Goal: Information Seeking & Learning: Understand process/instructions

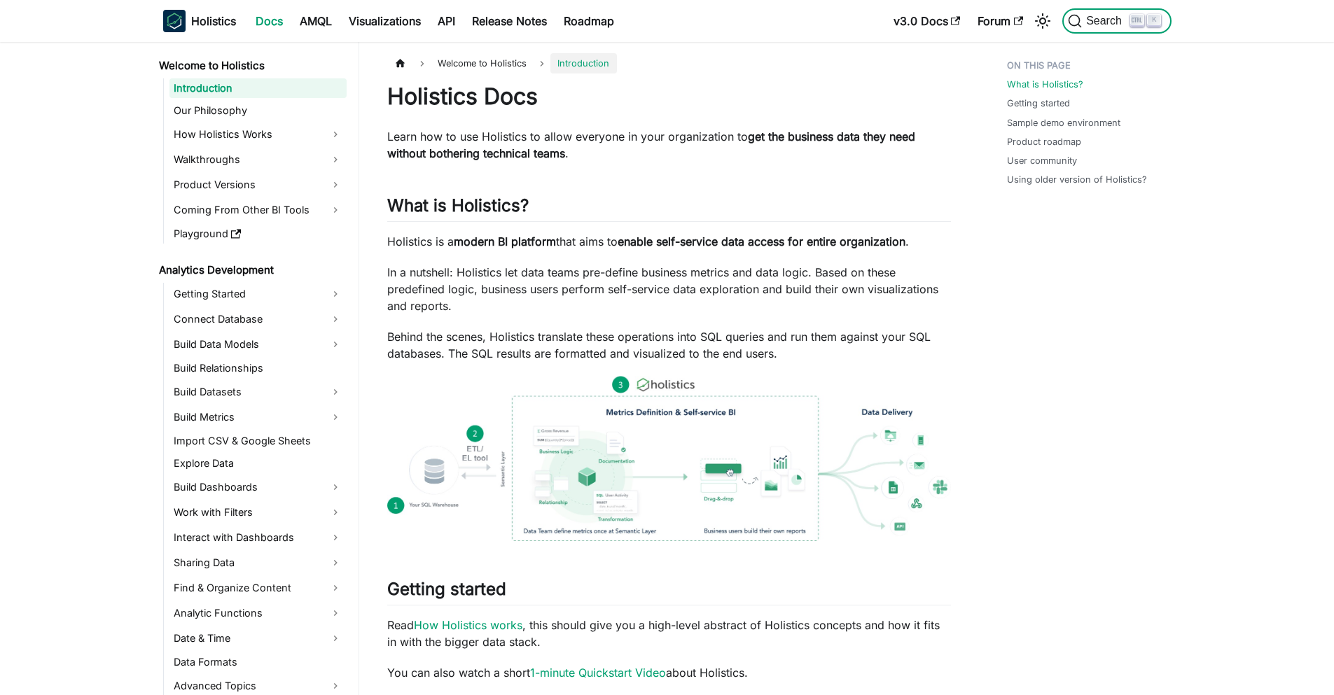
click at [1129, 29] on button "Search K" at bounding box center [1116, 20] width 109 height 25
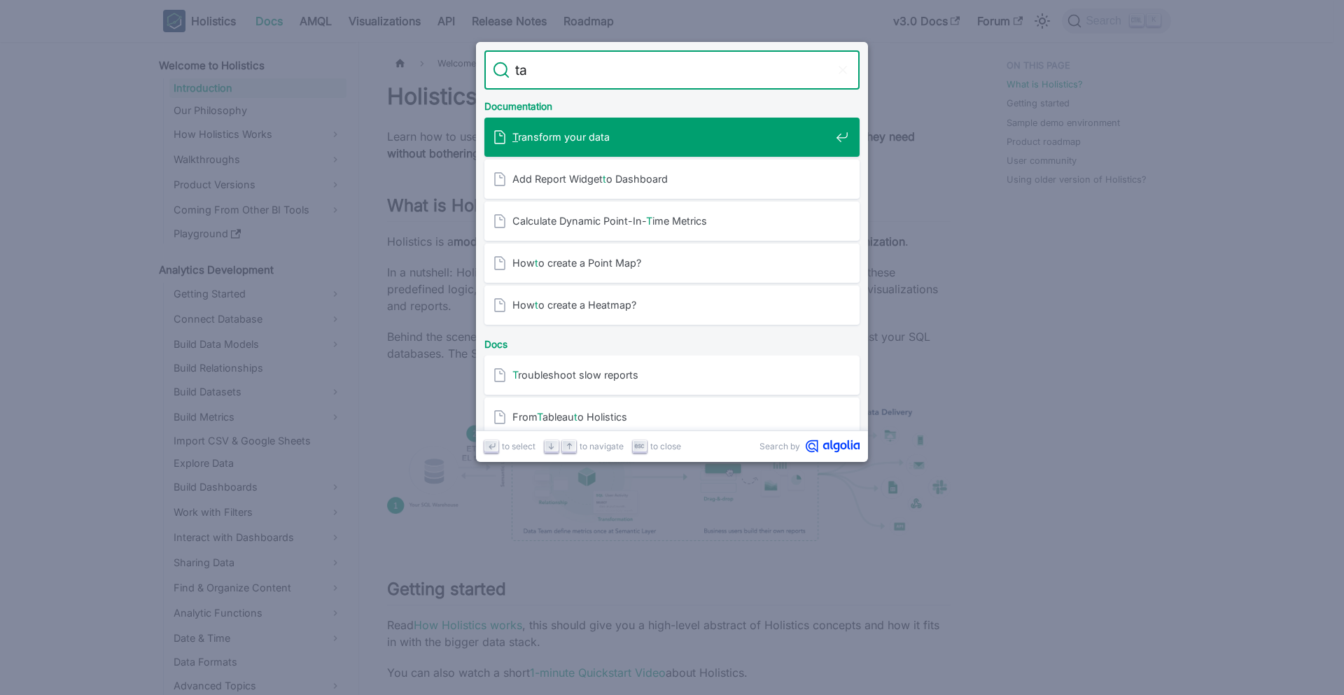
type input "tag"
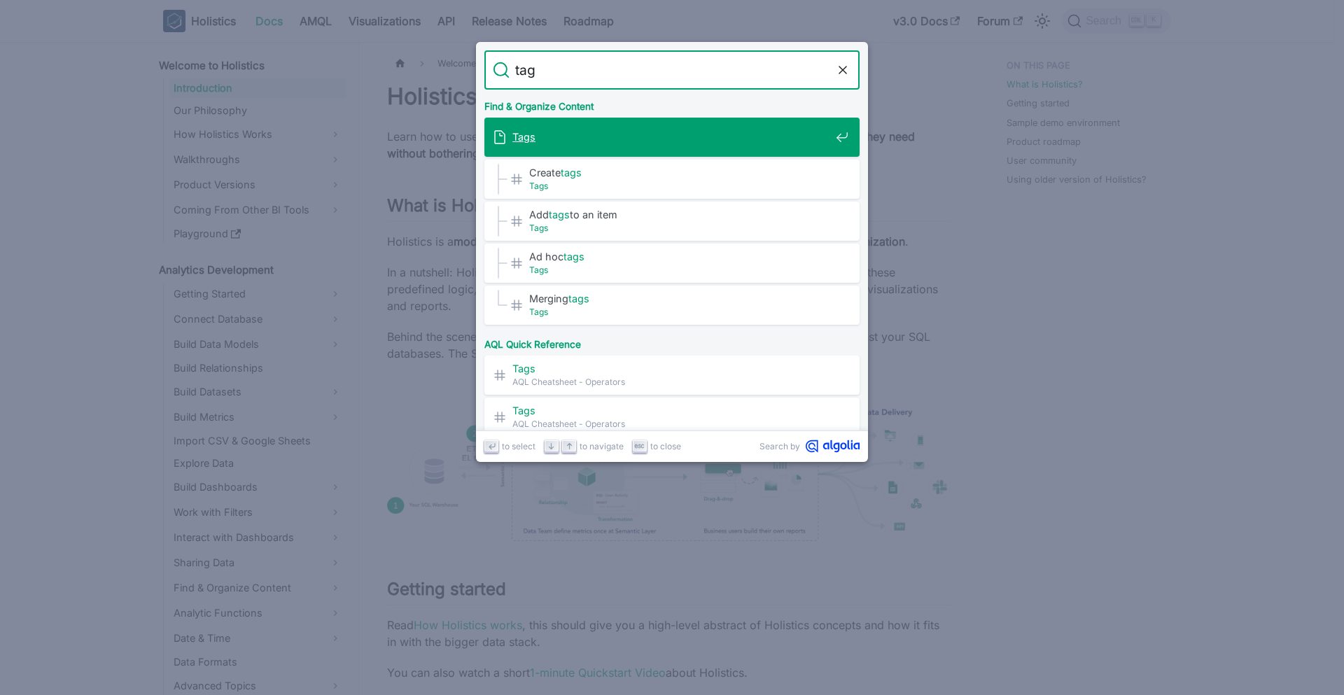
click at [611, 138] on span "Tags" at bounding box center [671, 136] width 318 height 13
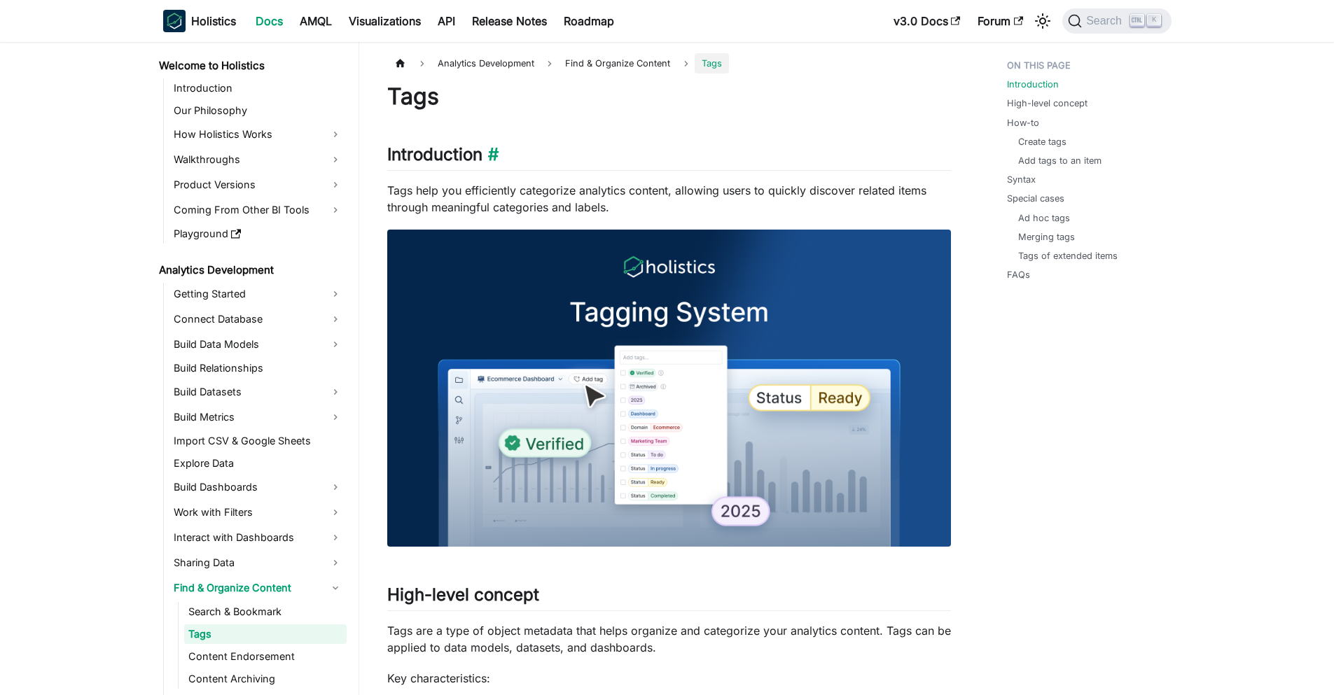
scroll to position [34, 0]
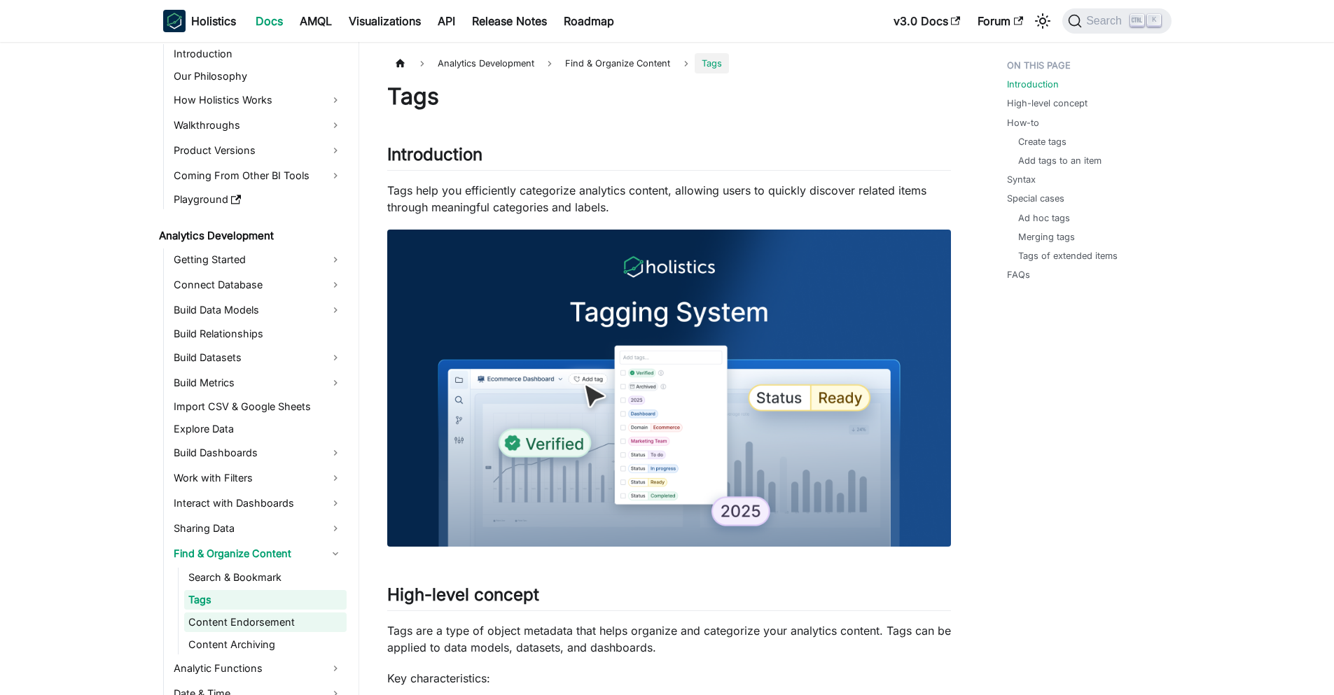
click at [264, 623] on link "Content Endorsement" at bounding box center [265, 623] width 162 height 20
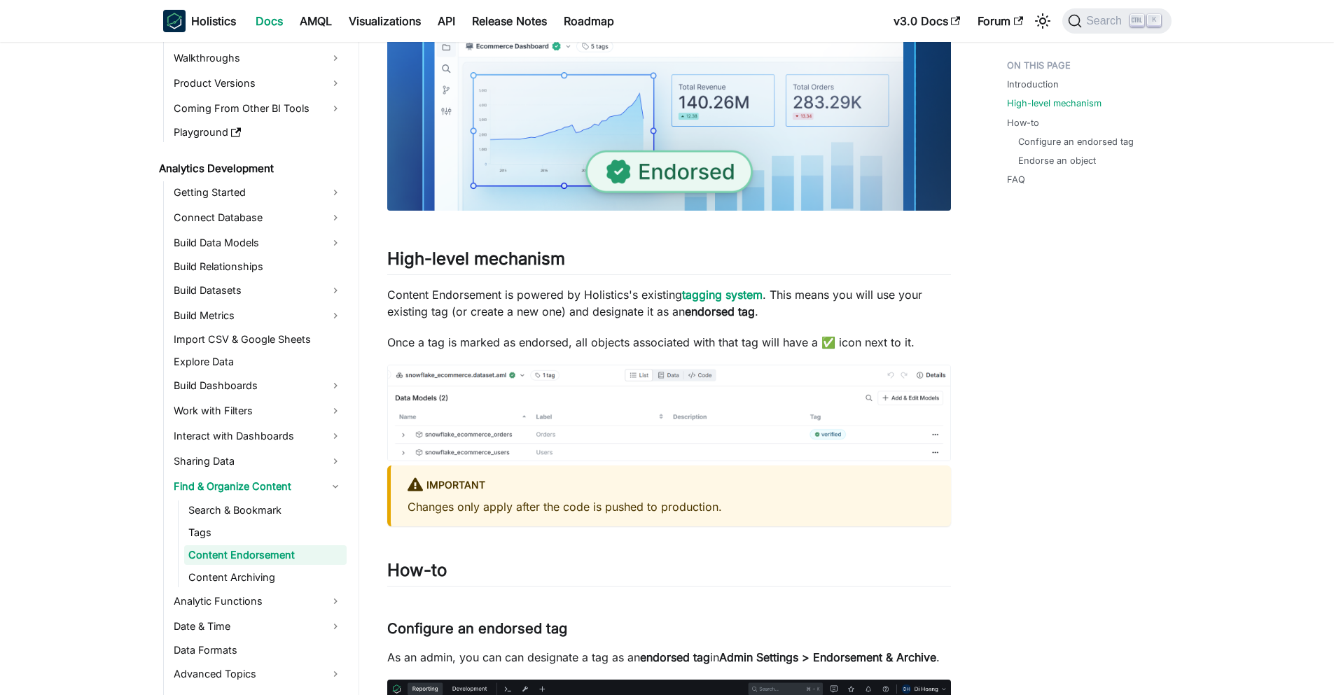
scroll to position [532, 0]
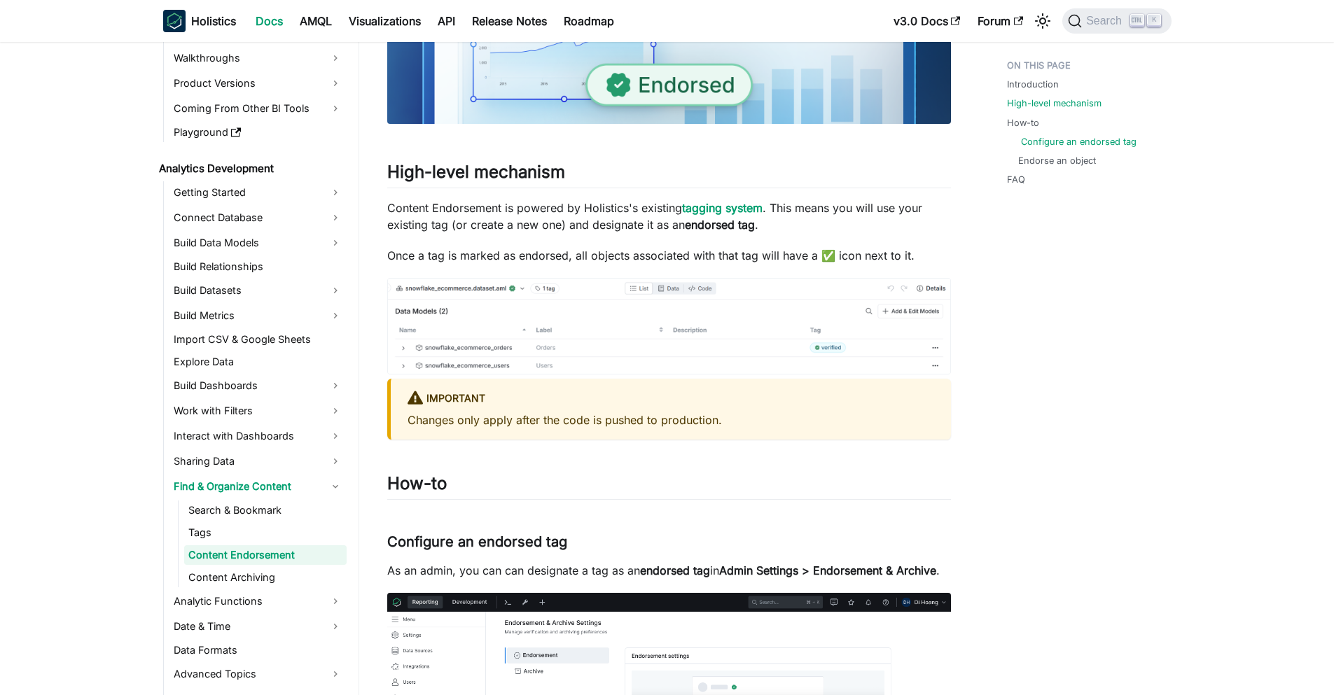
click at [1049, 140] on link "Configure an endorsed tag" at bounding box center [1079, 141] width 116 height 13
